Goal: Find specific page/section: Find specific page/section

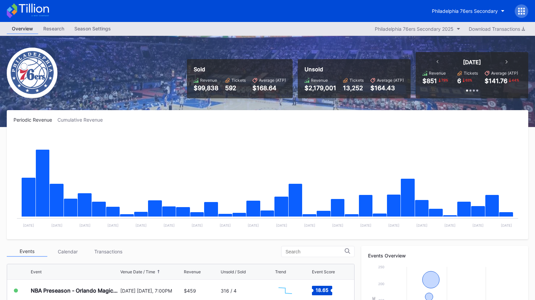
scroll to position [100, 0]
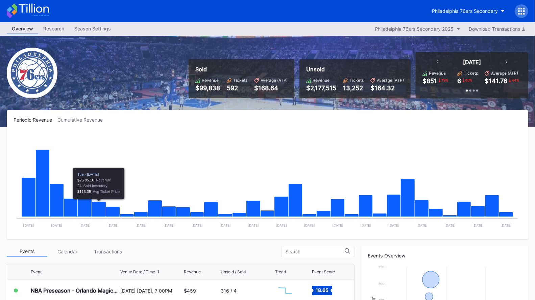
click at [111, 252] on div "Transactions" at bounding box center [108, 251] width 41 height 10
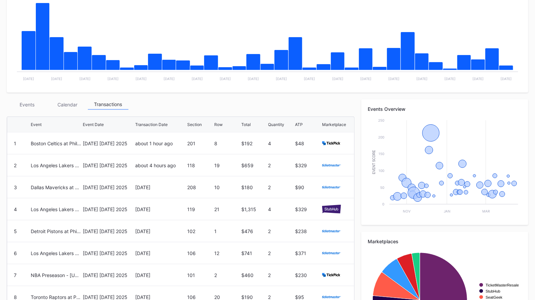
scroll to position [151, 0]
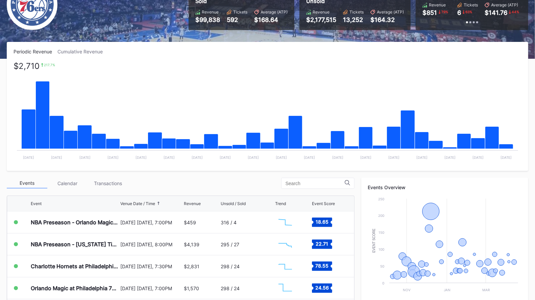
scroll to position [69, 0]
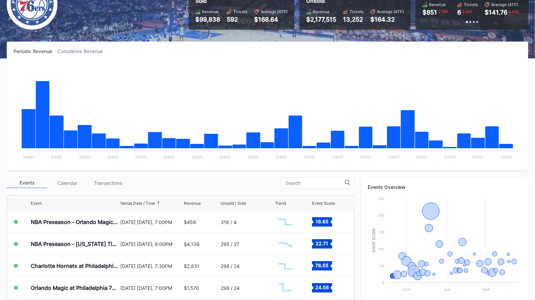
click at [98, 179] on div "Transactions" at bounding box center [108, 183] width 41 height 10
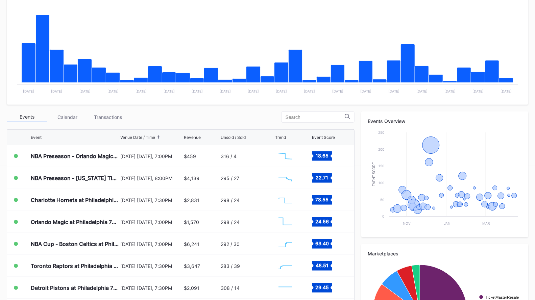
scroll to position [137, 0]
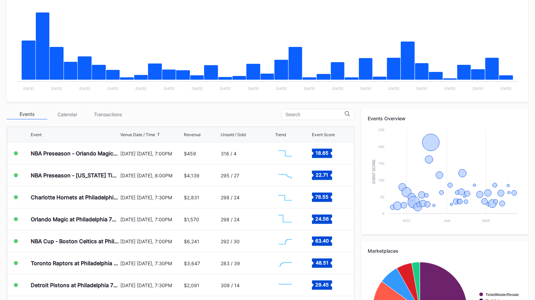
click at [118, 109] on div "Transactions" at bounding box center [108, 114] width 41 height 10
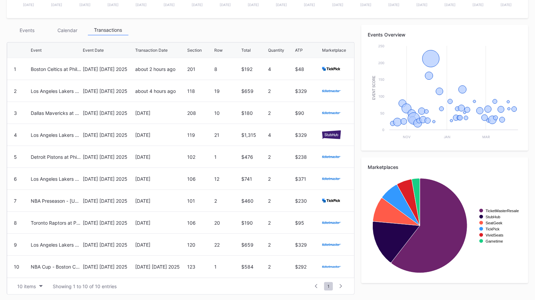
scroll to position [0, 0]
